Goal: Task Accomplishment & Management: Manage account settings

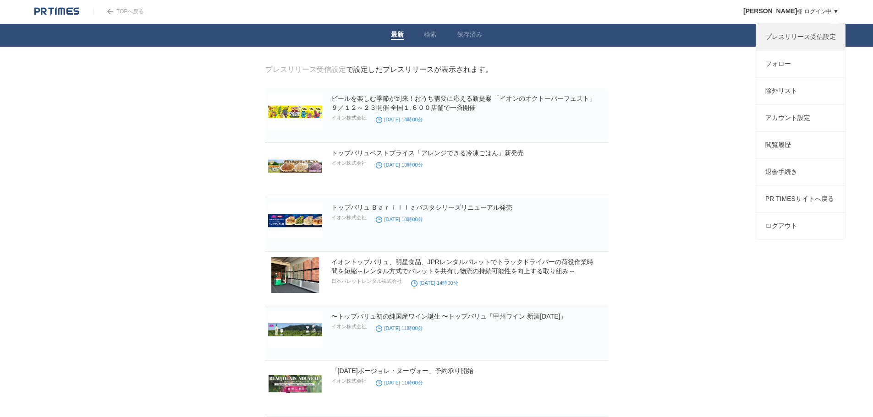
click at [791, 41] on link "プレスリリース受信設定" at bounding box center [800, 37] width 89 height 27
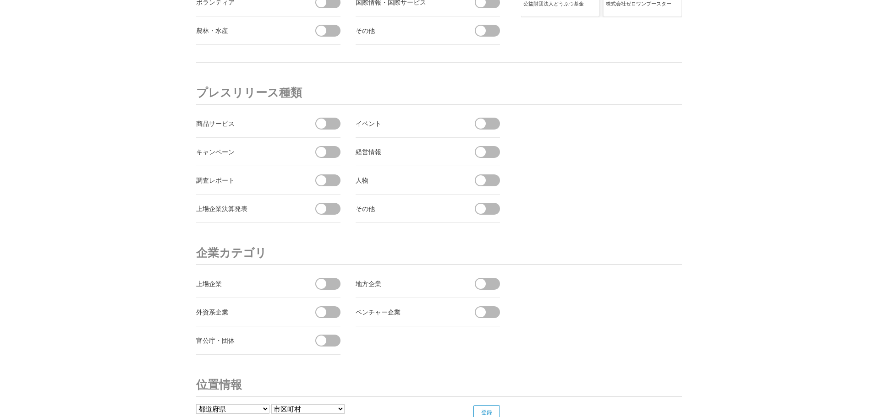
scroll to position [3443, 0]
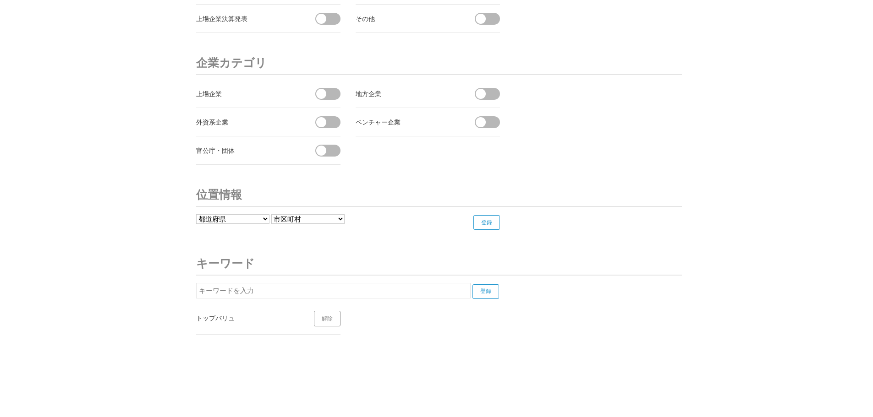
click at [285, 290] on input "text" at bounding box center [333, 291] width 274 height 16
type input "イオン"
click at [477, 287] on input "登録" at bounding box center [485, 292] width 27 height 15
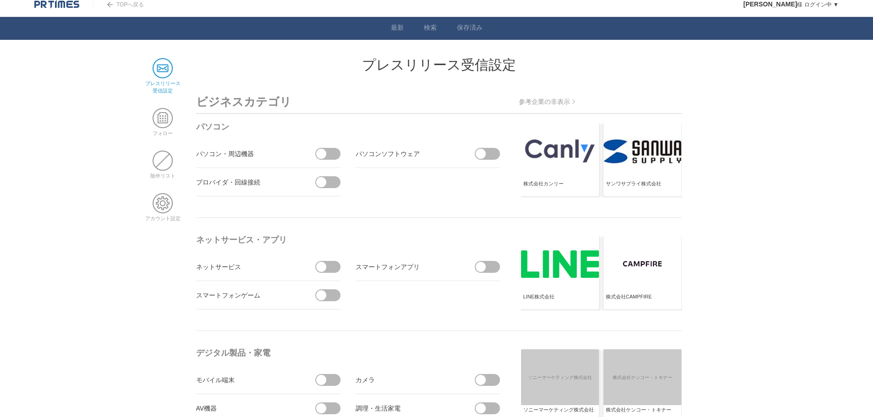
scroll to position [0, 0]
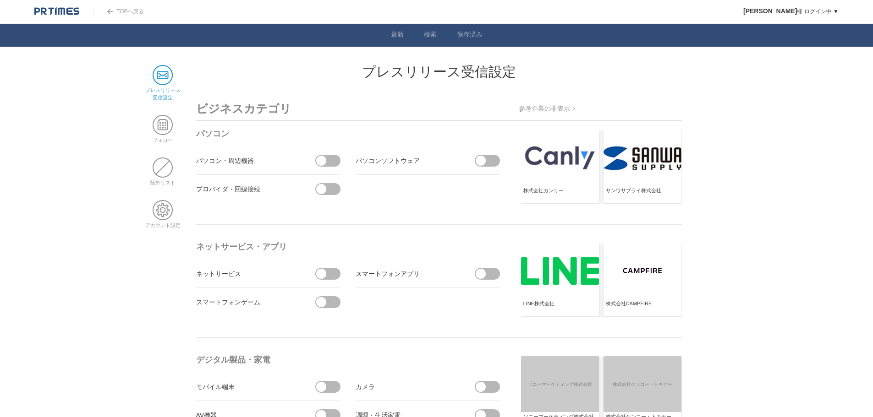
click at [123, 12] on link "TOPへ戻る" at bounding box center [118, 11] width 51 height 6
